Goal: Ask a question

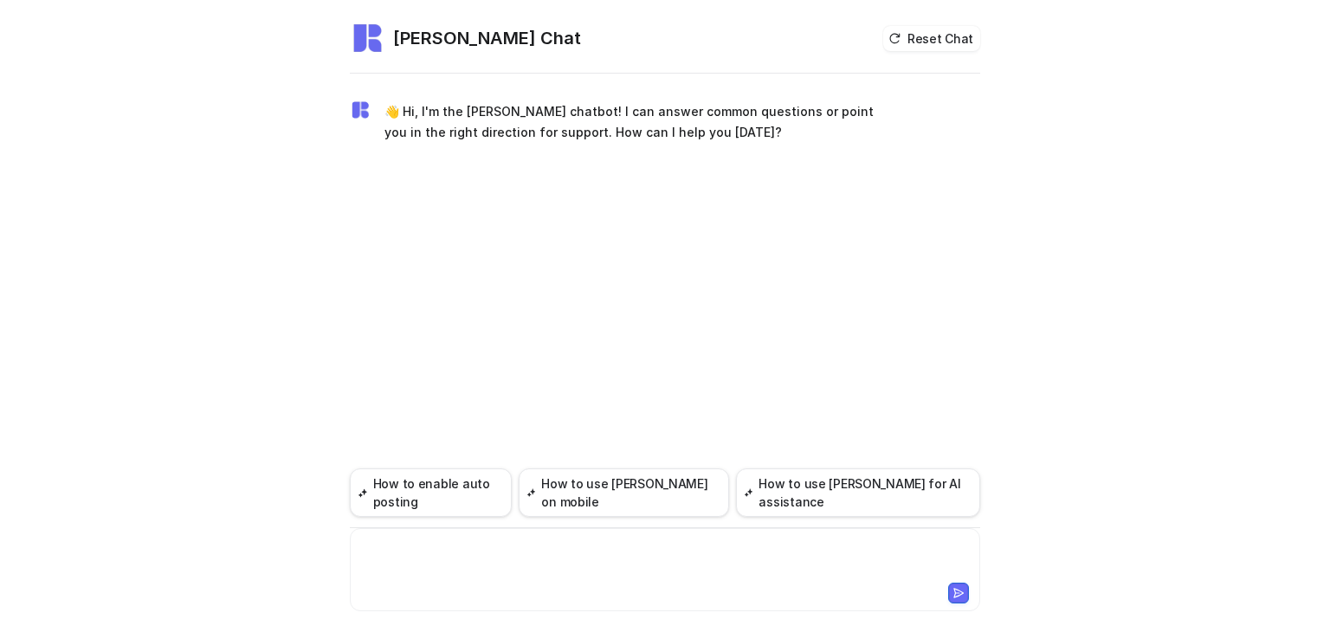
click at [400, 542] on div at bounding box center [665, 559] width 622 height 40
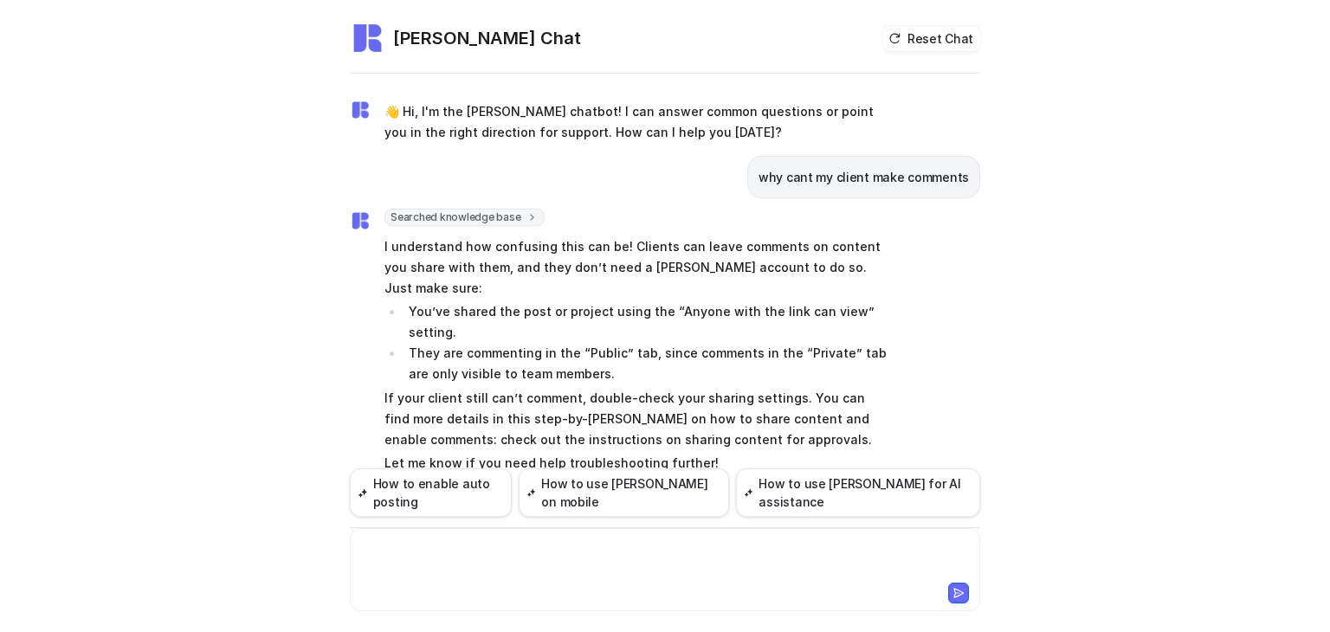
click at [405, 544] on div at bounding box center [665, 559] width 622 height 40
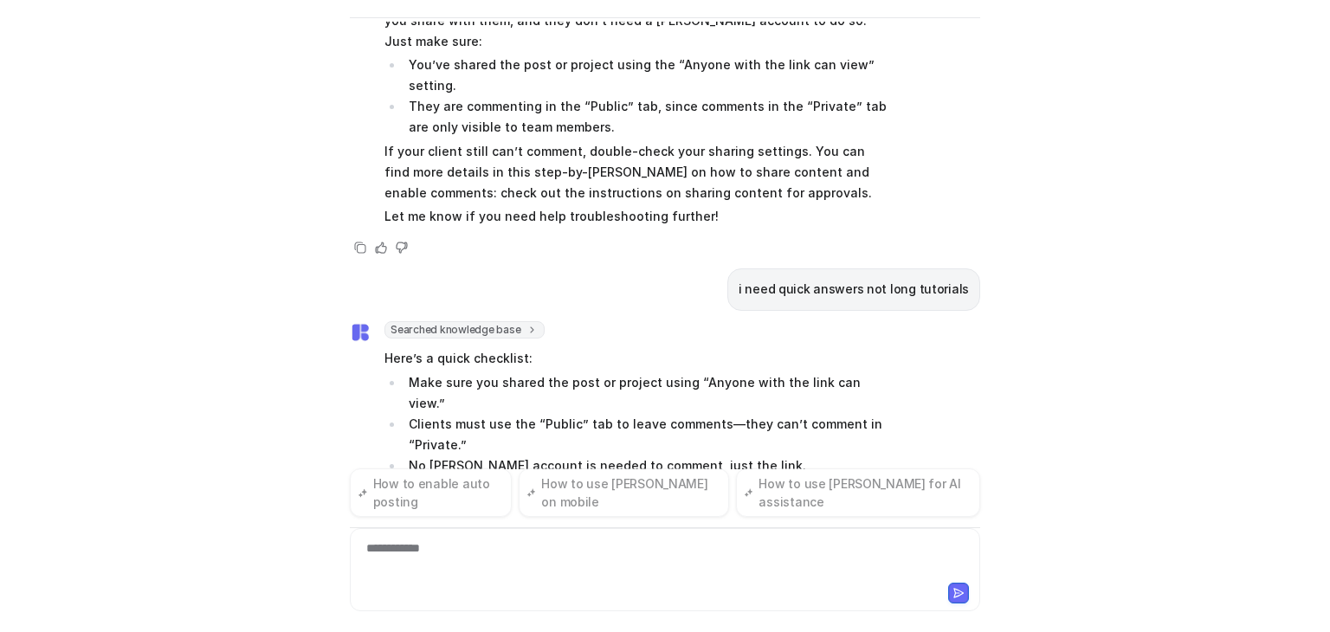
scroll to position [212, 0]
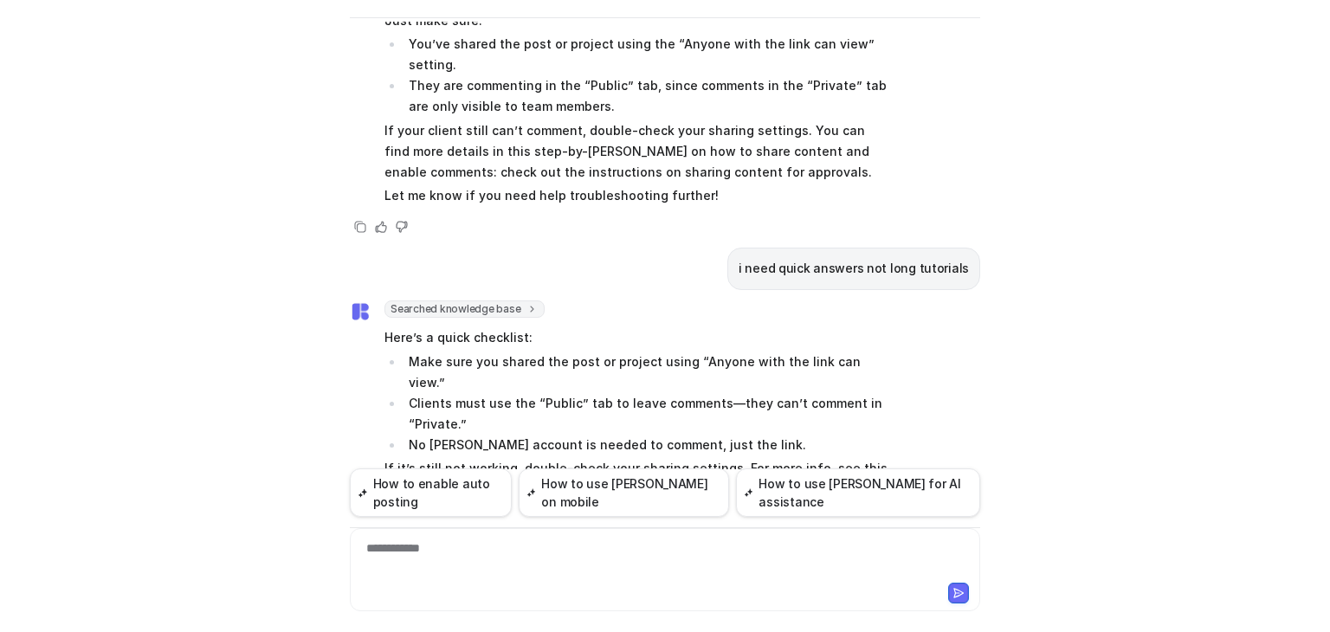
click at [431, 458] on p "If it’s still not working, double-check your sharing settings. For more info, s…" at bounding box center [637, 479] width 506 height 42
click at [655, 497] on button "How to use [PERSON_NAME] on mobile" at bounding box center [624, 492] width 210 height 48
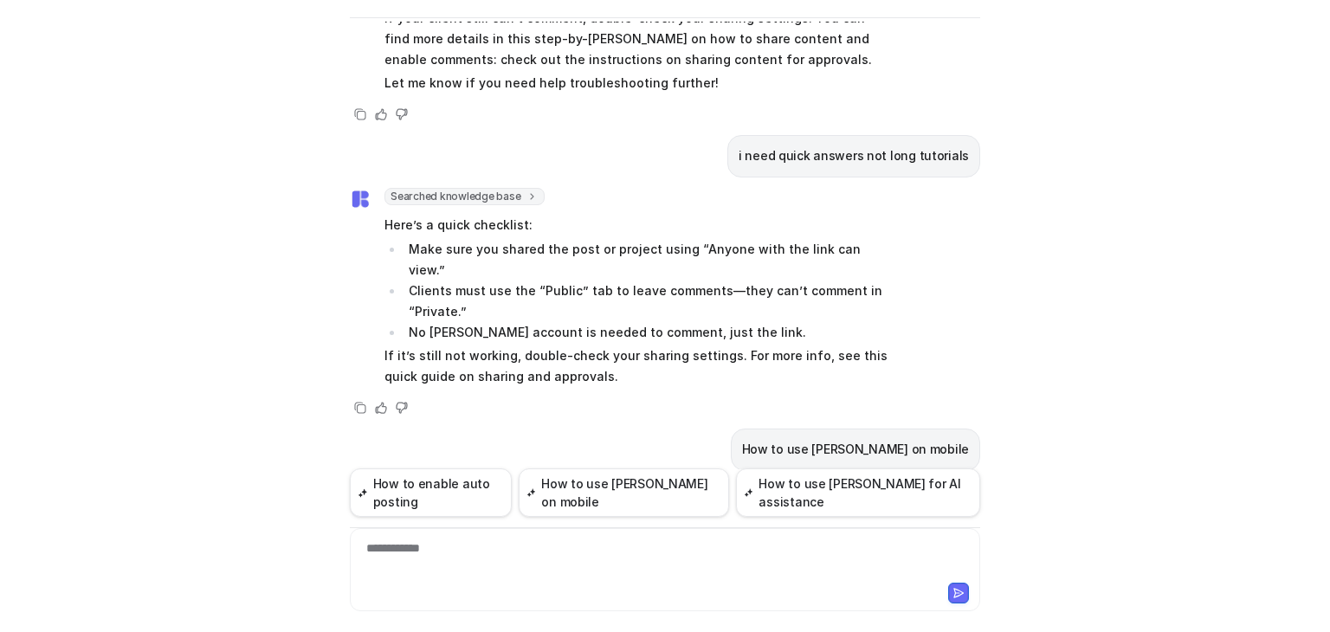
scroll to position [461, 0]
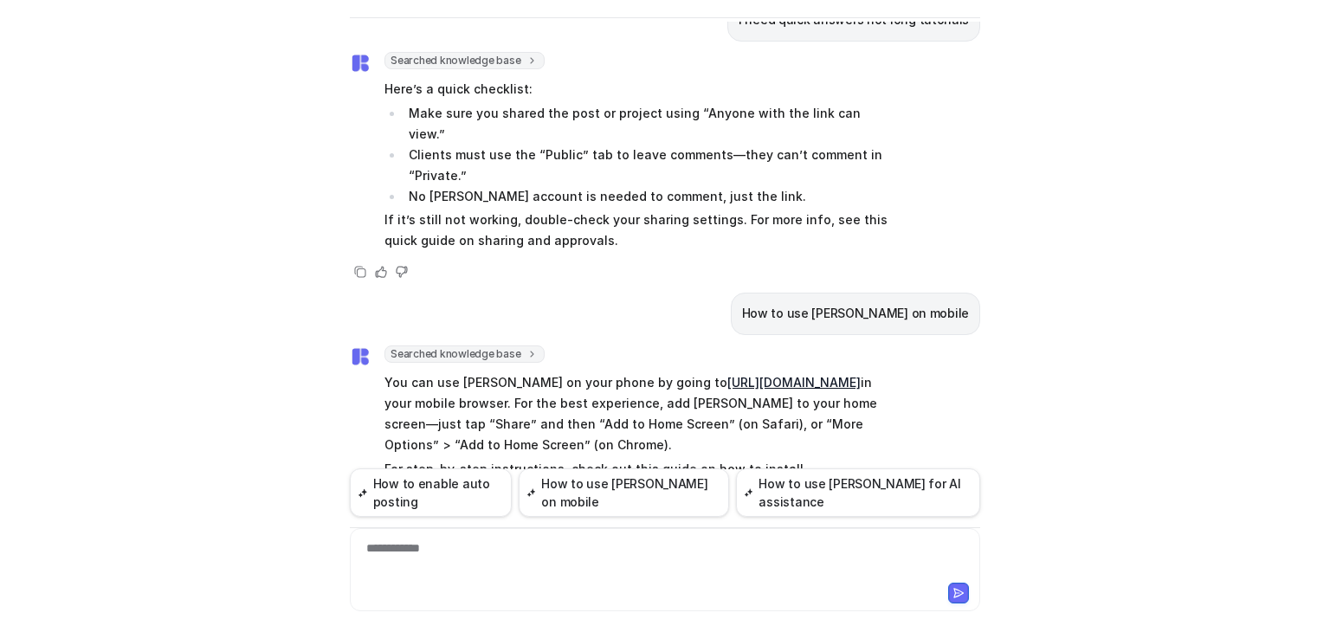
click at [610, 482] on link "[URL][DOMAIN_NAME][PERSON_NAME]" at bounding box center [667, 489] width 233 height 15
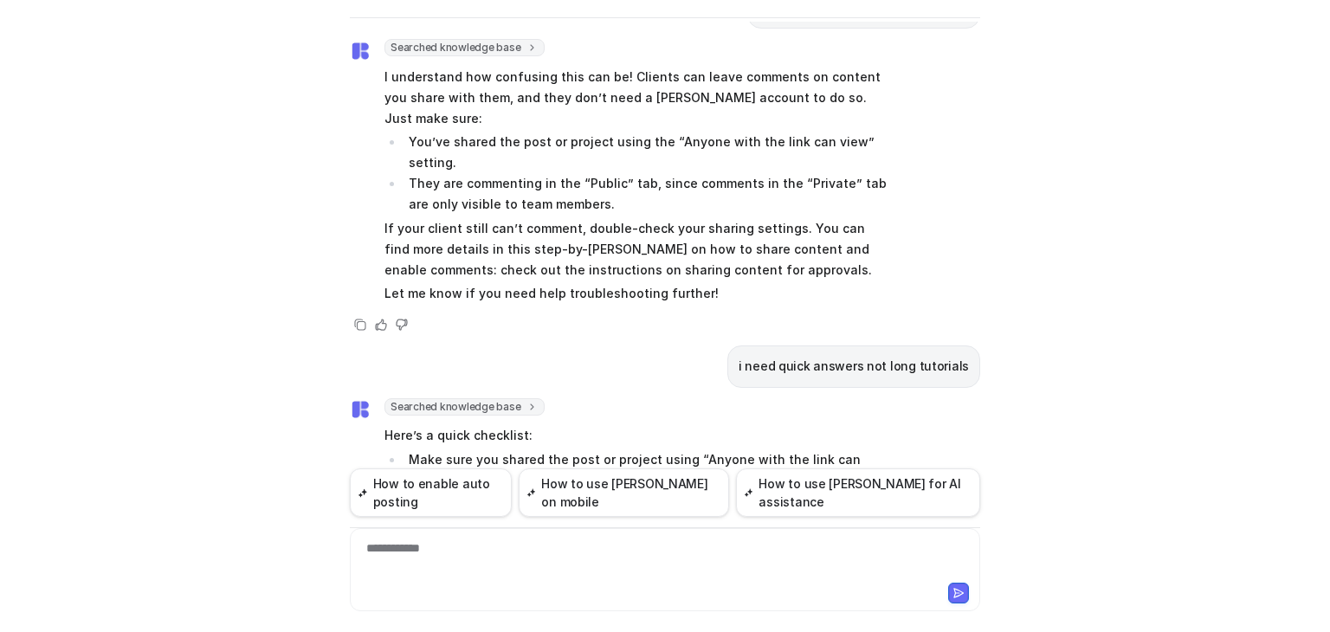
scroll to position [287, 0]
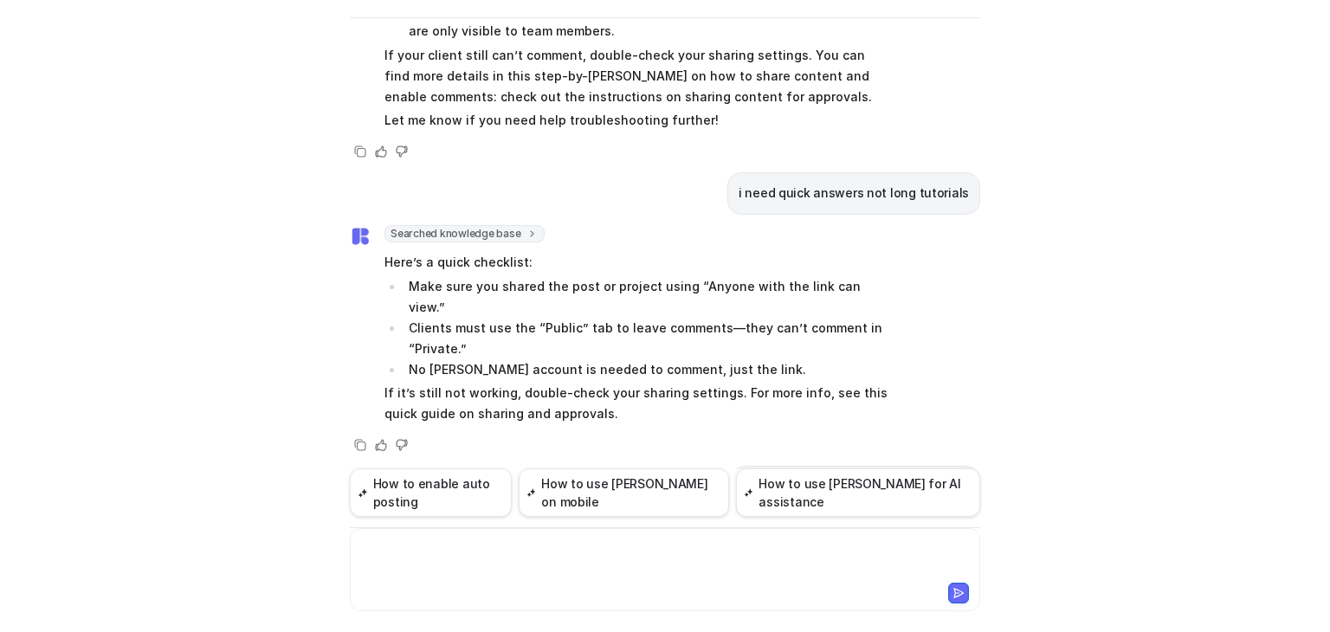
click at [409, 547] on div at bounding box center [665, 559] width 622 height 40
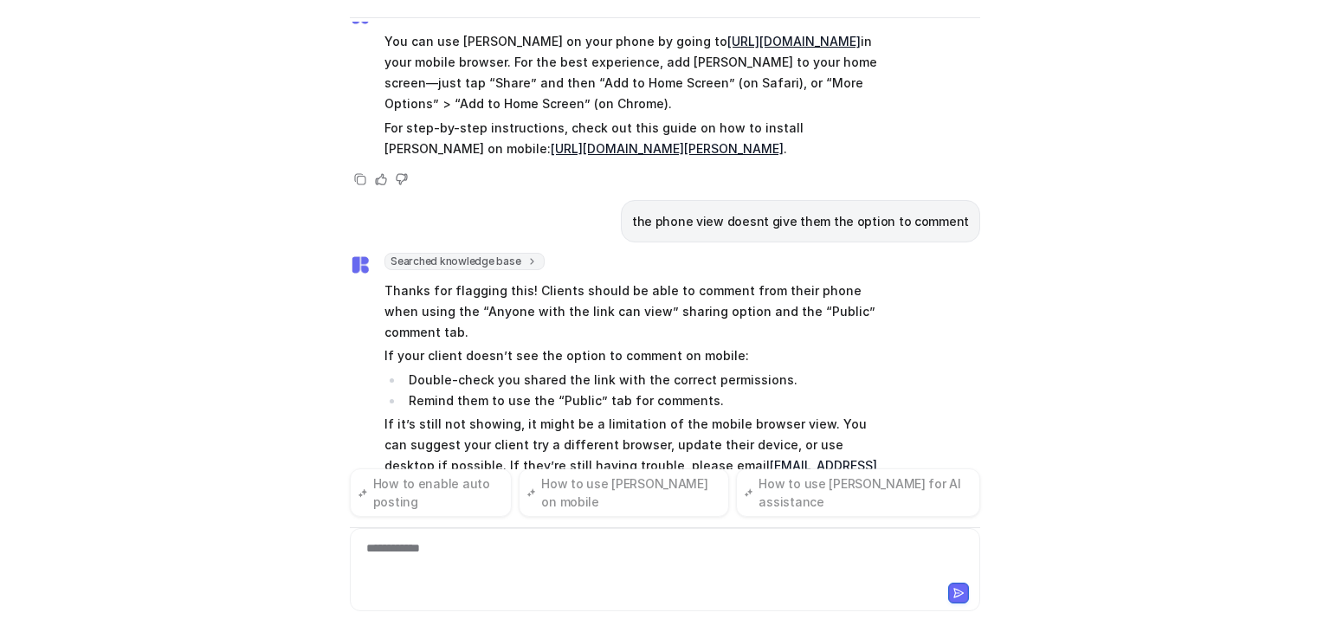
scroll to position [822, 0]
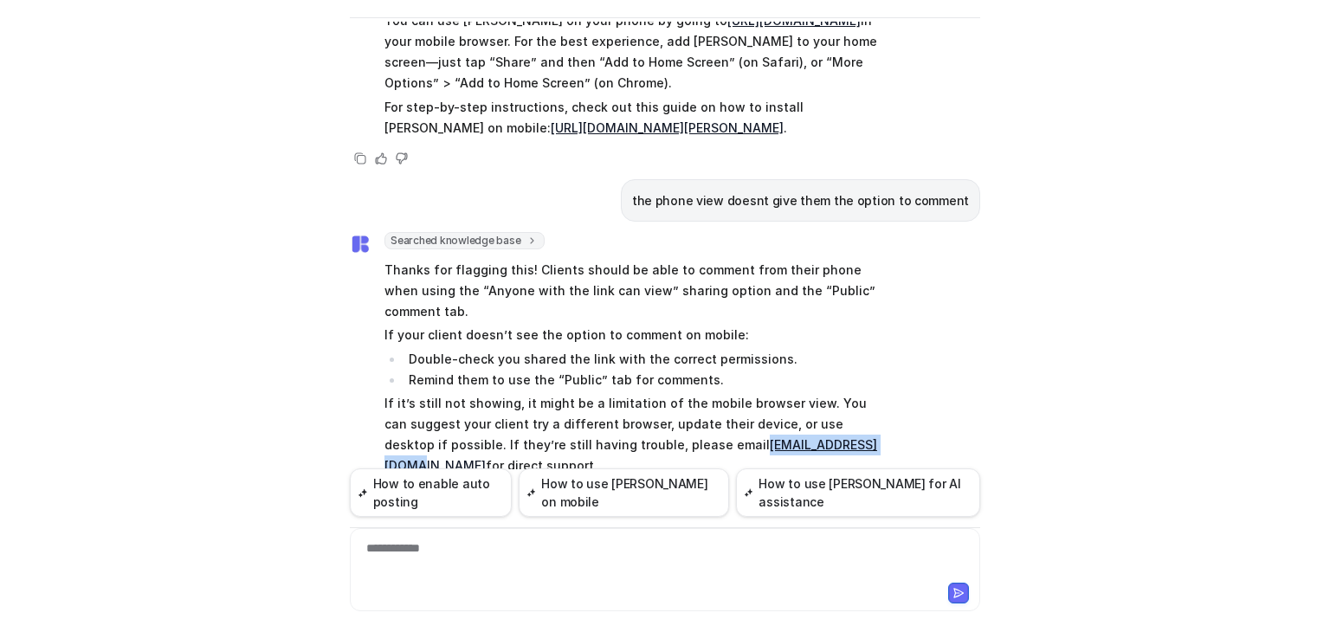
drag, startPoint x: 803, startPoint y: 360, endPoint x: 681, endPoint y: 361, distance: 122.1
click at [678, 393] on p "If it’s still not showing, it might be a limitation of the mobile browser view.…" at bounding box center [637, 434] width 506 height 83
copy link "[EMAIL_ADDRESS][DOMAIN_NAME]"
